Goal: Information Seeking & Learning: Learn about a topic

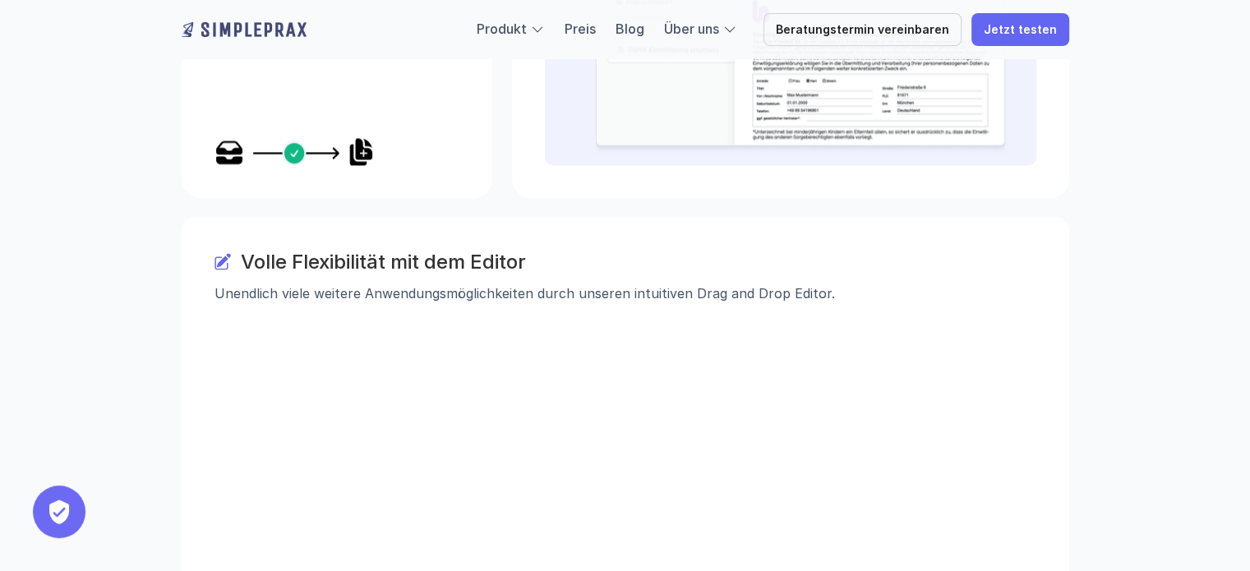
scroll to position [2950, 0]
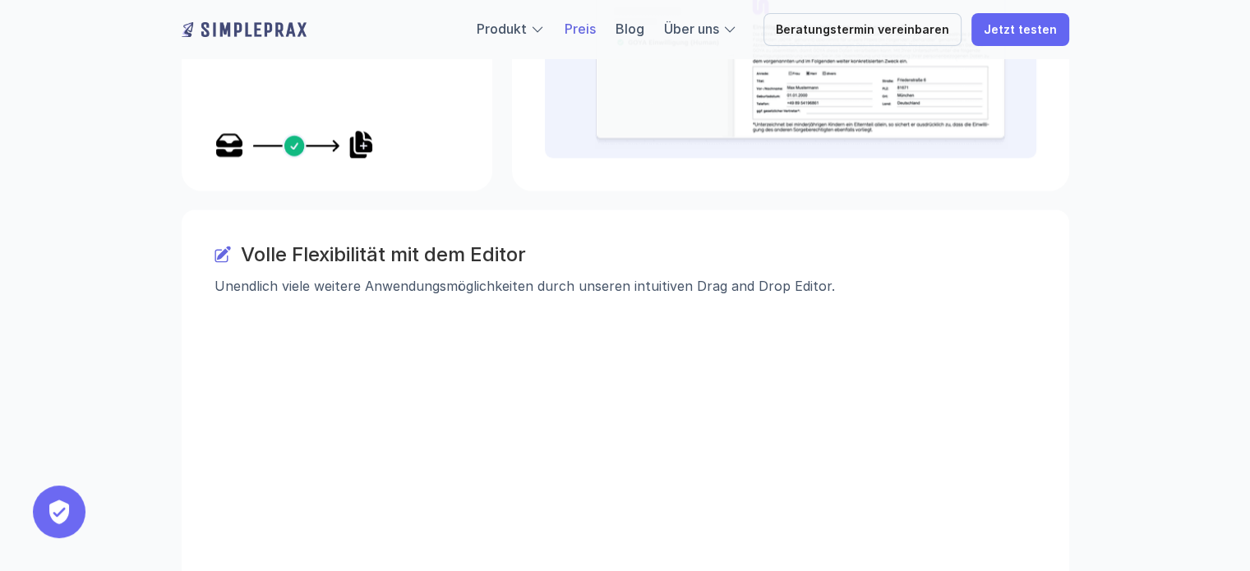
click at [595, 24] on link "Preis" at bounding box center [579, 29] width 31 height 16
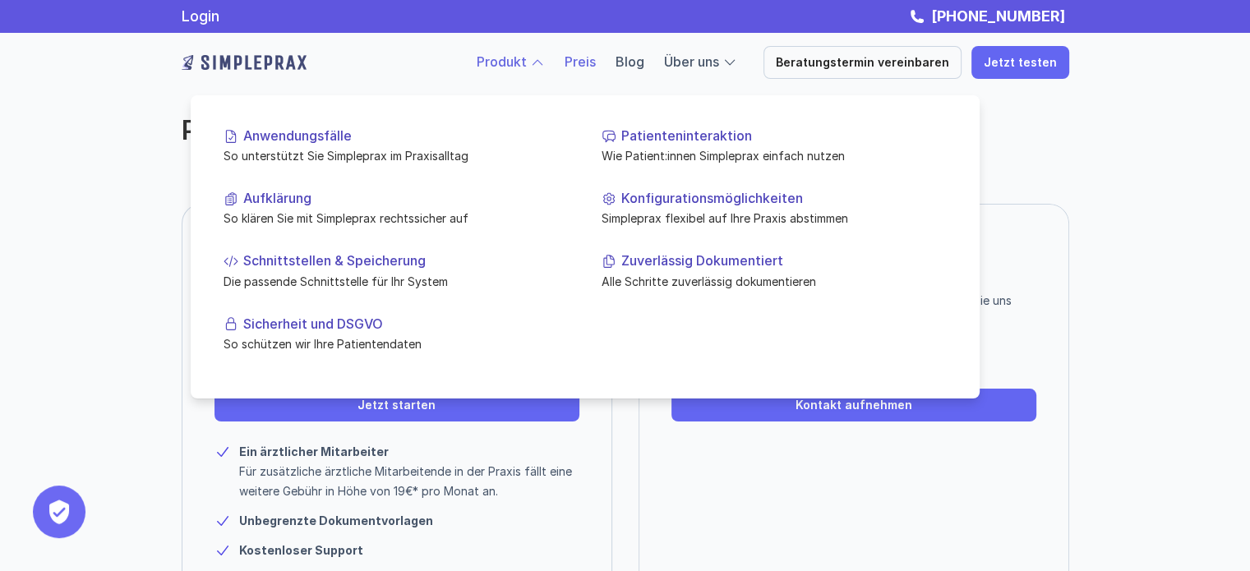
click at [521, 59] on link "Produkt" at bounding box center [502, 61] width 50 height 16
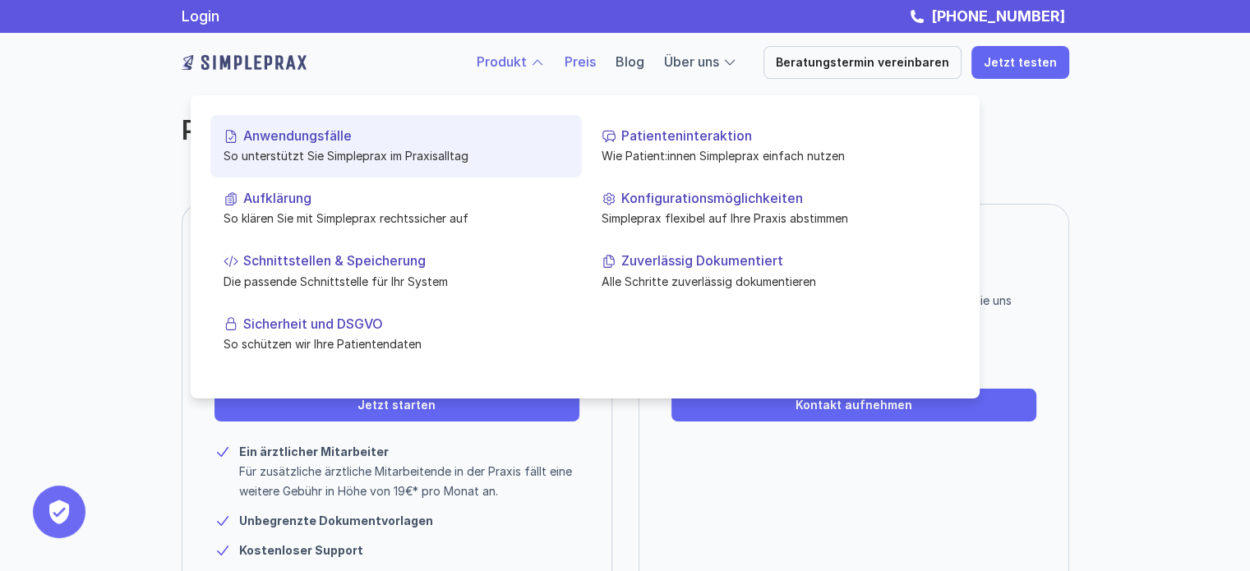
click at [356, 141] on p "Anwendungsfälle" at bounding box center [405, 136] width 325 height 16
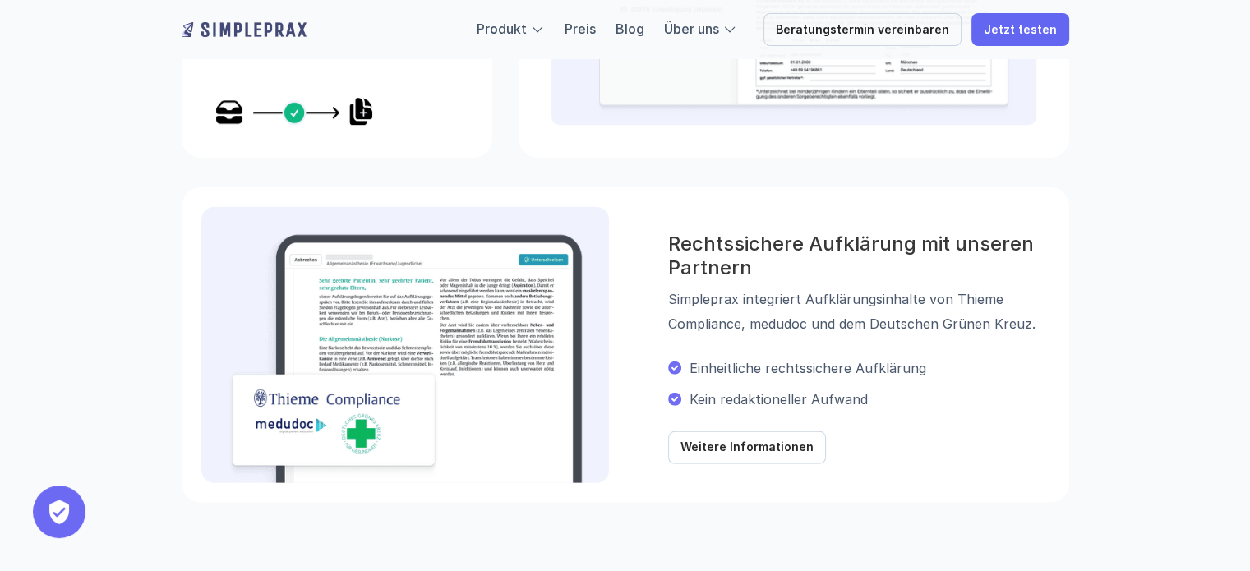
scroll to position [1318, 0]
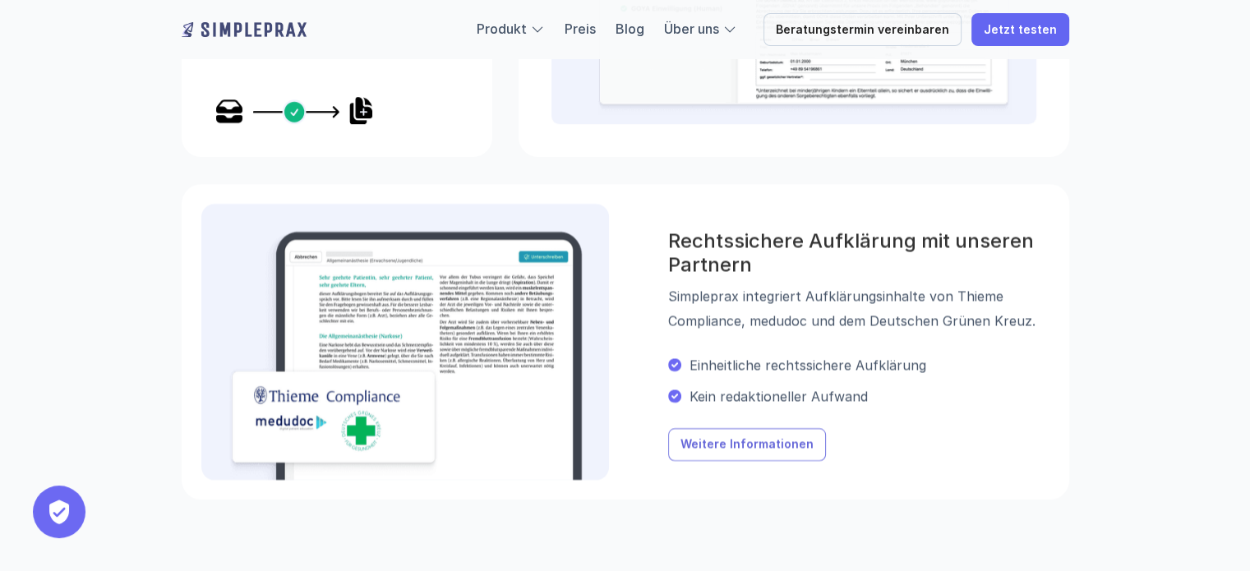
click at [734, 449] on p "Weitere Informationen" at bounding box center [745, 445] width 133 height 14
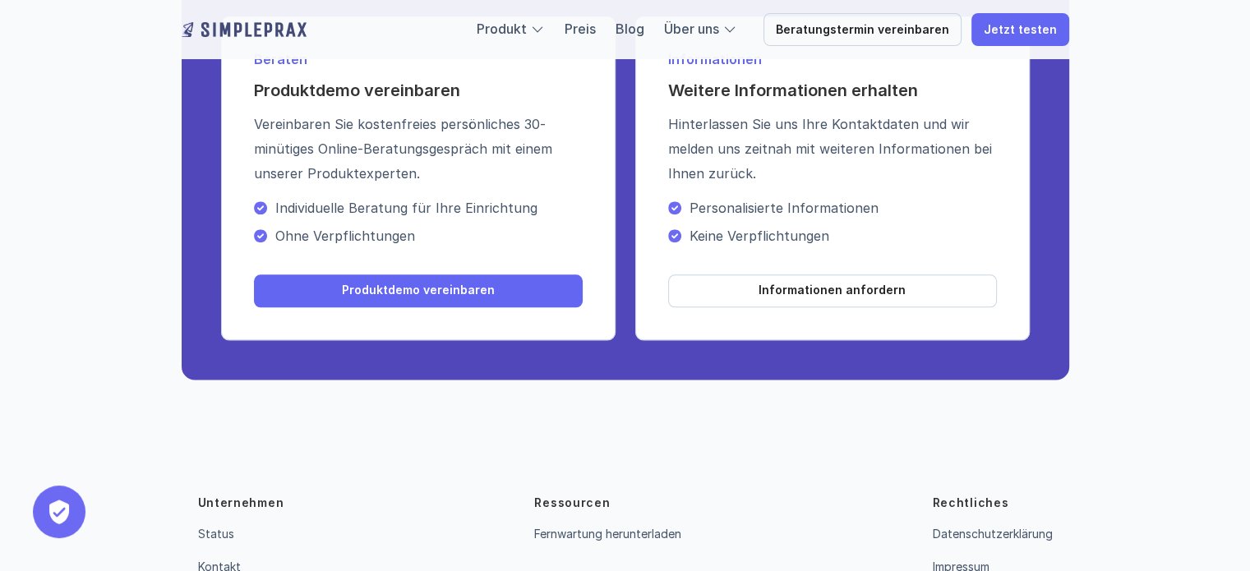
scroll to position [2013, 0]
